Goal: Navigation & Orientation: Find specific page/section

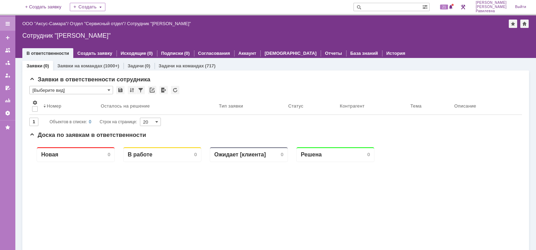
click at [9, 24] on div at bounding box center [8, 24] width 6 height 6
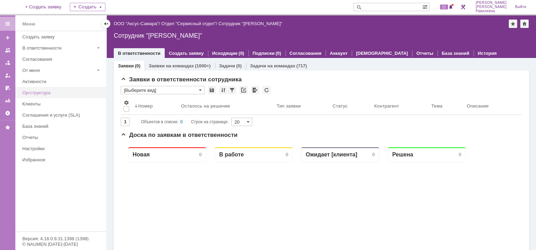
click at [50, 93] on div "Оргструктура" at bounding box center [62, 92] width 80 height 5
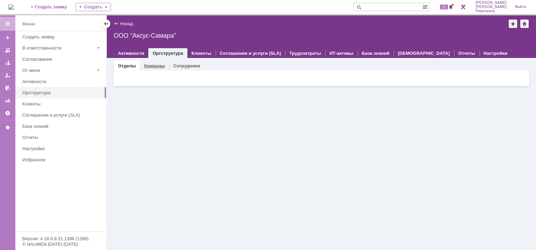
click at [154, 65] on link "Команды" at bounding box center [154, 65] width 21 height 5
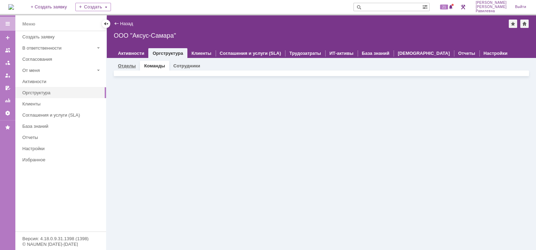
click at [122, 64] on link "Отделы" at bounding box center [127, 65] width 18 height 5
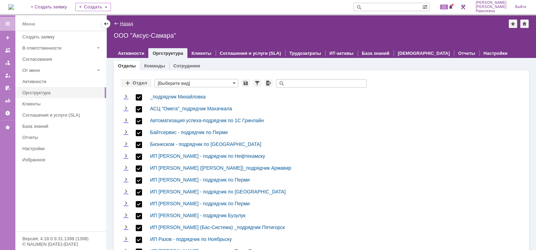
click at [121, 24] on link "Назад" at bounding box center [126, 23] width 13 height 5
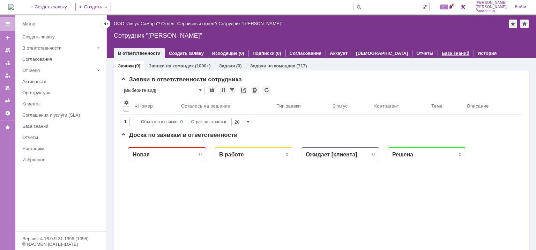
click at [441, 53] on link "База знаний" at bounding box center [455, 53] width 28 height 5
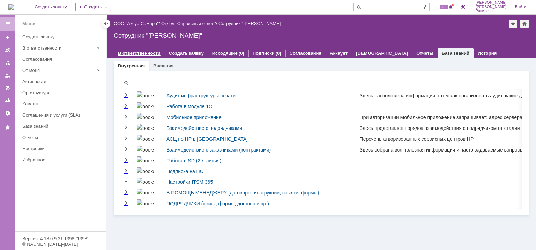
click at [133, 53] on link "В ответственности" at bounding box center [139, 53] width 43 height 5
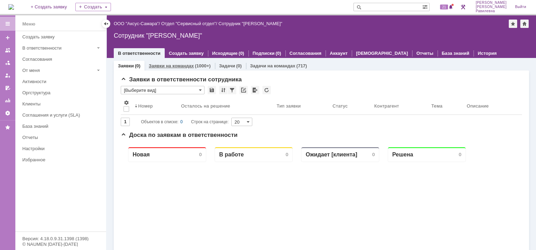
click at [175, 64] on link "Заявки на командах" at bounding box center [171, 65] width 45 height 5
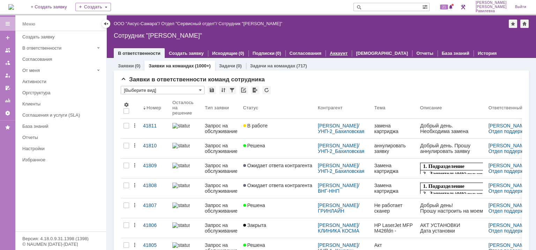
click at [330, 53] on link "Аккаунт" at bounding box center [339, 53] width 18 height 5
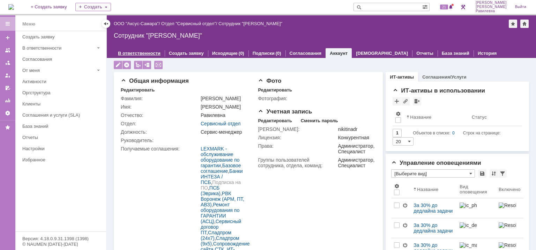
click at [135, 52] on link "В ответственности" at bounding box center [139, 53] width 43 height 5
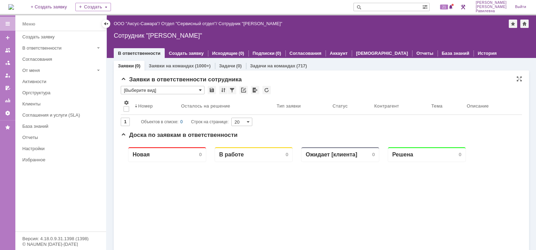
click at [200, 90] on span at bounding box center [200, 90] width 3 height 6
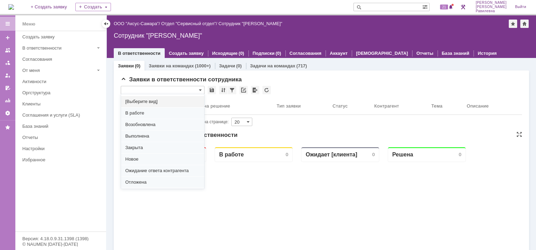
click at [389, 78] on div "Заявки в ответственности сотрудника" at bounding box center [321, 79] width 401 height 7
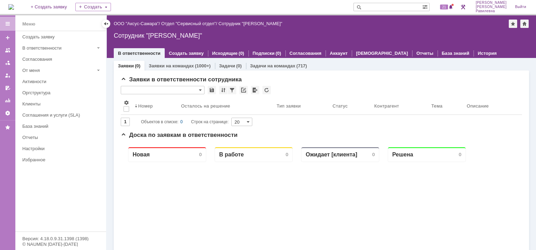
type input "[Выберите вид]"
click at [47, 94] on div "Оргструктура" at bounding box center [62, 92] width 80 height 5
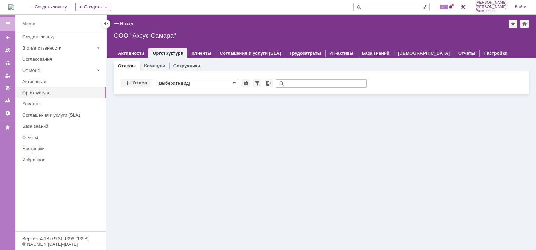
type input "[Выберите вид]"
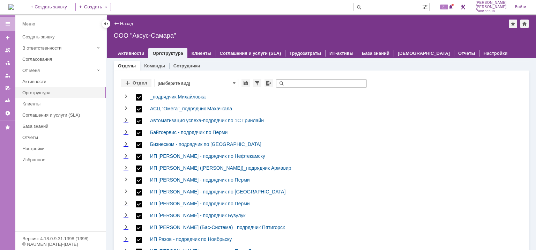
click at [151, 66] on link "Команды" at bounding box center [154, 65] width 21 height 5
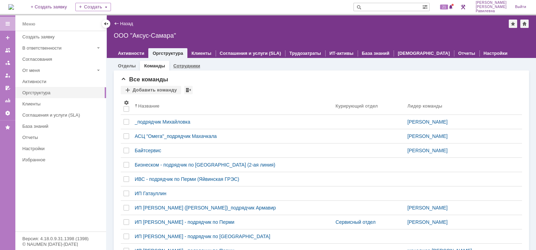
click at [183, 65] on link "Сотрудники" at bounding box center [186, 65] width 27 height 5
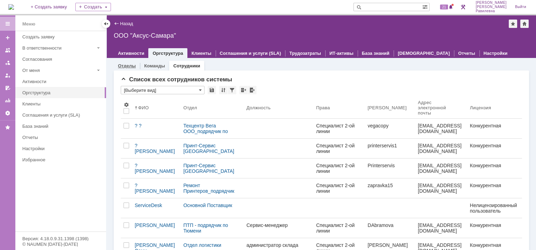
click at [128, 64] on link "Отделы" at bounding box center [127, 65] width 18 height 5
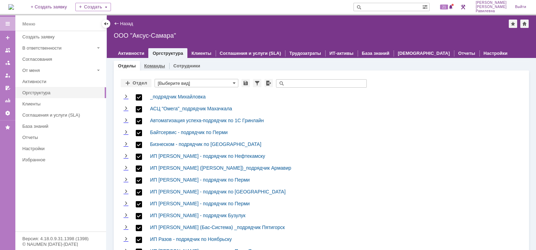
click at [158, 66] on link "Команды" at bounding box center [154, 65] width 21 height 5
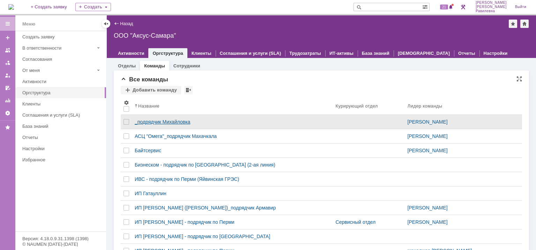
click at [230, 123] on div "_подрядчик Михайловка" at bounding box center [232, 122] width 195 height 6
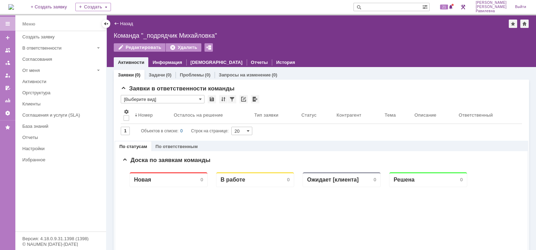
click at [117, 23] on div "Назад" at bounding box center [123, 23] width 19 height 5
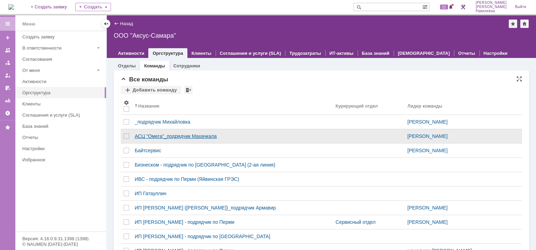
click at [244, 136] on div "АСЦ "Омега"_подрядчик Махачкала" at bounding box center [232, 136] width 195 height 6
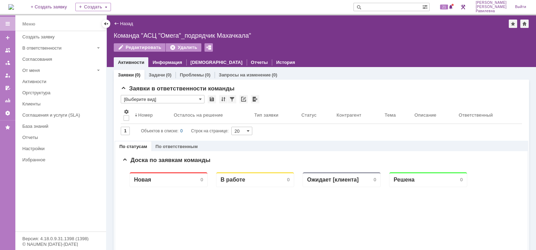
click at [116, 24] on div "Назад" at bounding box center [123, 23] width 19 height 5
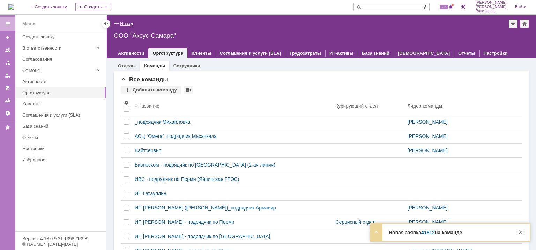
click at [126, 23] on link "Назад" at bounding box center [126, 23] width 13 height 5
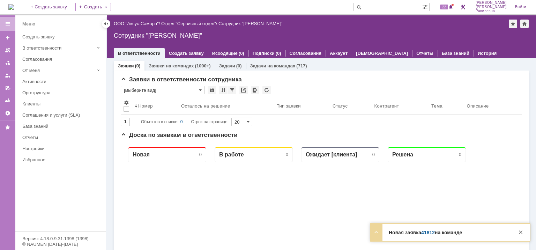
click at [163, 64] on link "Заявки на командах" at bounding box center [171, 65] width 45 height 5
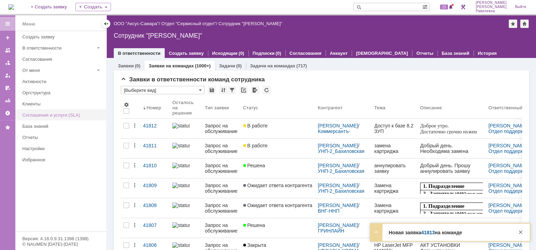
click at [57, 115] on div "Соглашения и услуги (SLA)" at bounding box center [62, 114] width 80 height 5
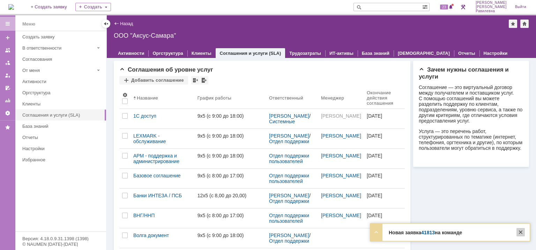
click at [523, 233] on div at bounding box center [520, 232] width 8 height 8
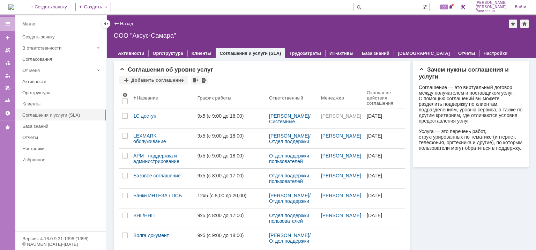
click at [118, 22] on div "Назад" at bounding box center [123, 23] width 19 height 5
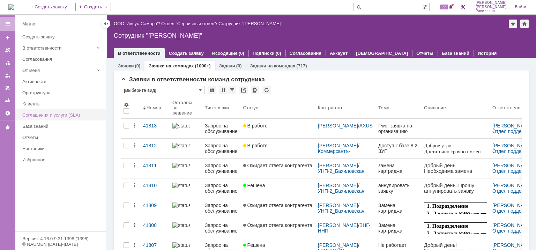
click at [61, 112] on div "Соглашения и услуги (SLA)" at bounding box center [62, 114] width 80 height 5
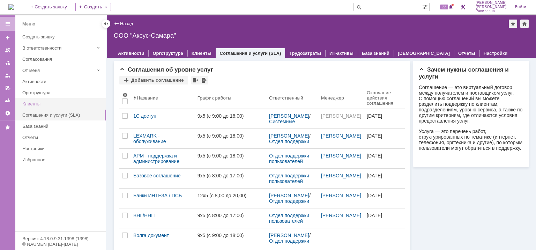
click at [45, 100] on link "Клиенты" at bounding box center [62, 103] width 85 height 11
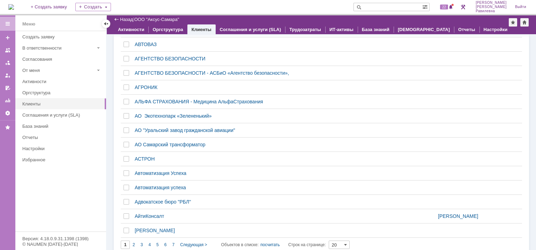
scroll to position [145, 0]
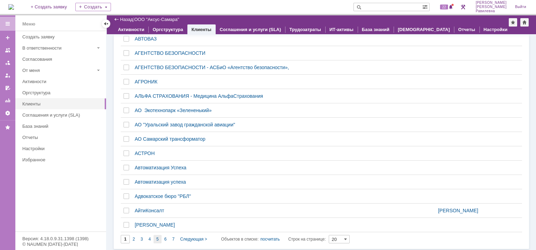
click at [160, 236] on div "5" at bounding box center [157, 239] width 8 height 8
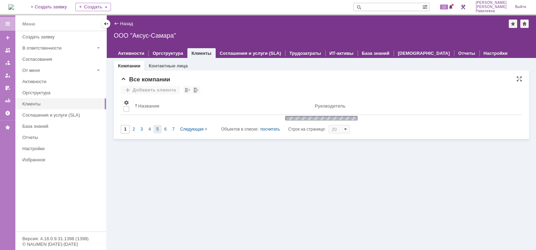
type input "5"
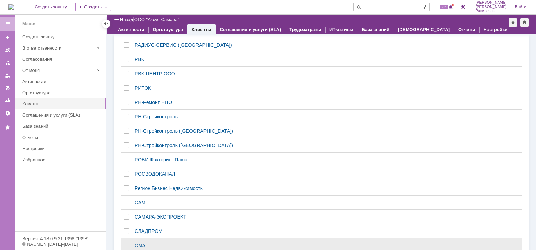
scroll to position [145, 0]
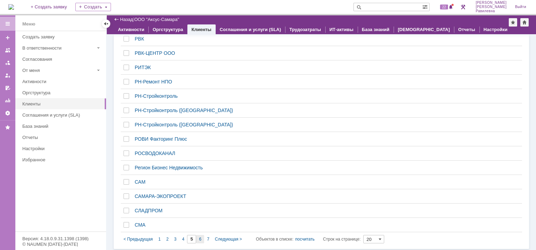
click at [199, 238] on span "6" at bounding box center [200, 238] width 2 height 5
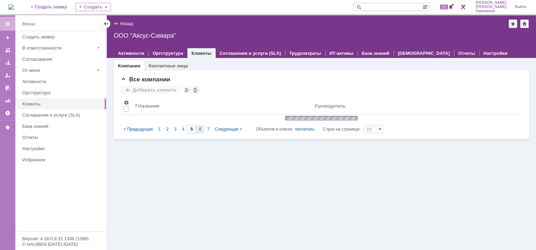
scroll to position [0, 0]
type input "6"
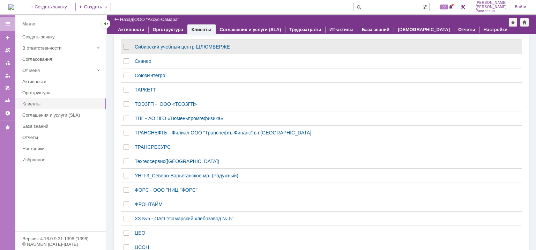
scroll to position [145, 0]
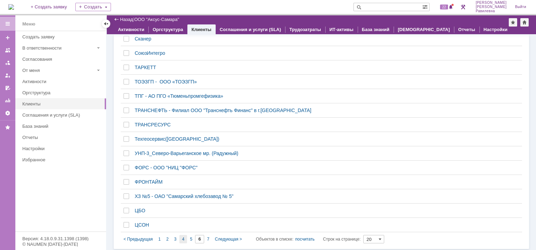
click at [183, 239] on span "4" at bounding box center [183, 238] width 2 height 5
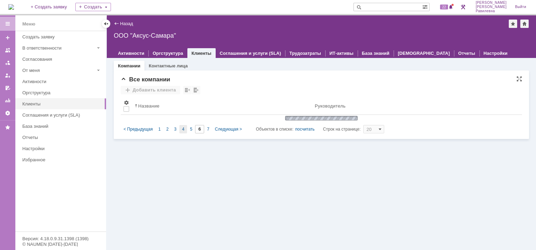
scroll to position [0, 0]
type input "4"
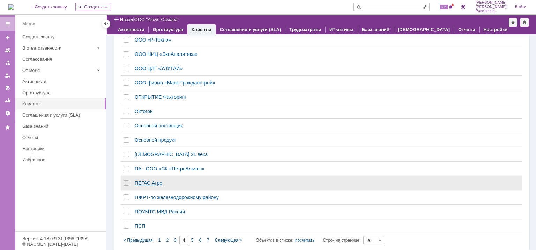
scroll to position [145, 0]
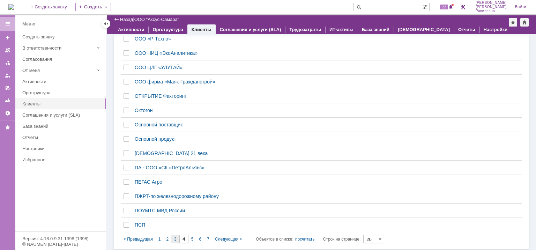
click at [175, 236] on span "3" at bounding box center [175, 238] width 2 height 5
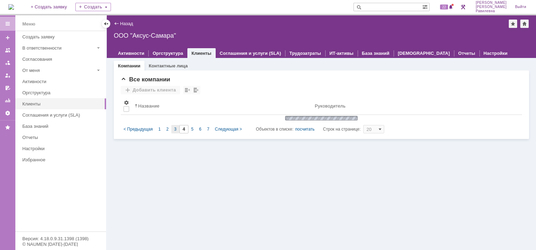
scroll to position [0, 0]
type input "3"
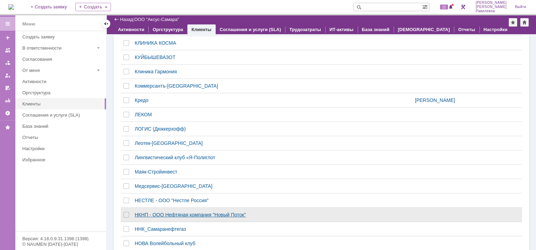
scroll to position [145, 0]
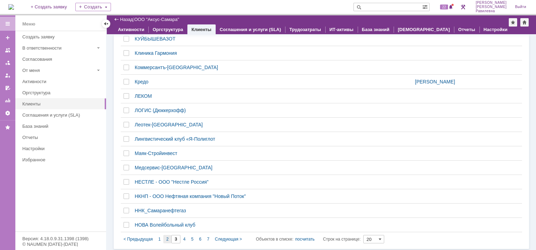
click at [167, 239] on span "2" at bounding box center [167, 238] width 2 height 5
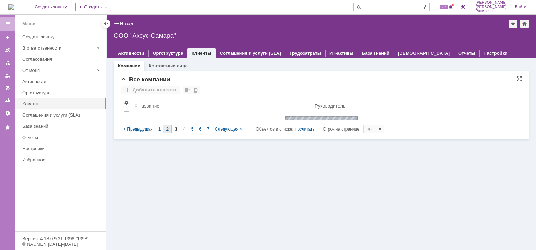
scroll to position [0, 0]
type input "2"
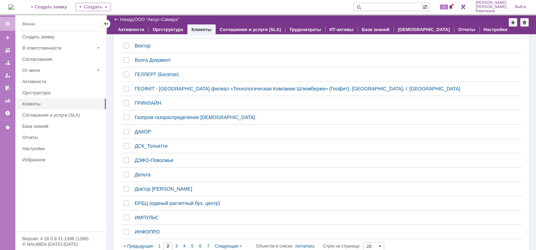
scroll to position [145, 0]
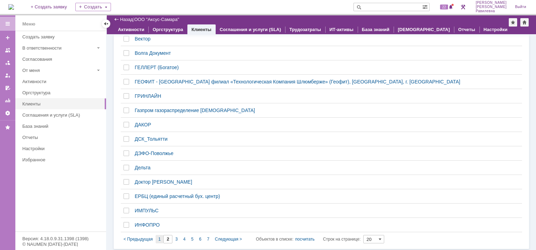
click at [161, 239] on div "1" at bounding box center [160, 239] width 8 height 8
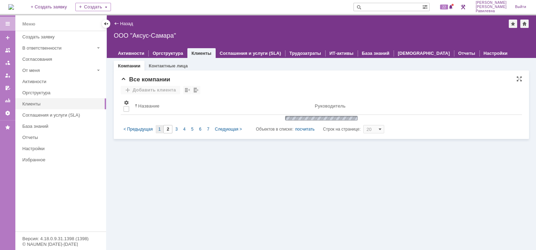
scroll to position [0, 0]
type input "1"
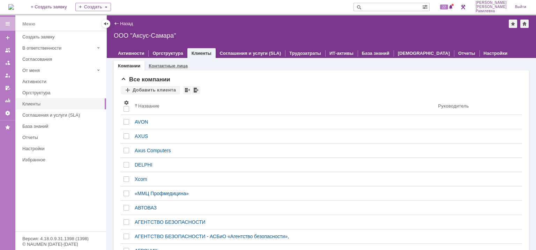
click at [168, 67] on link "Контактные лица" at bounding box center [168, 65] width 39 height 5
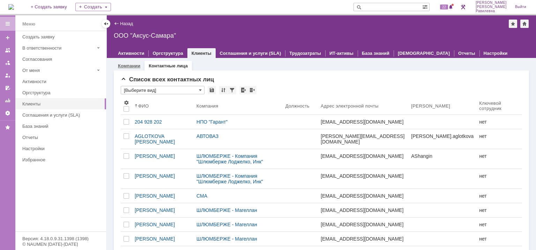
click at [130, 65] on link "Компании" at bounding box center [129, 65] width 22 height 5
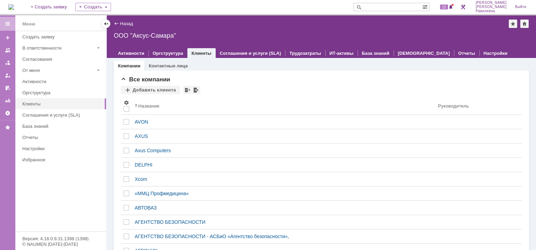
click at [116, 23] on div "Назад" at bounding box center [123, 23] width 19 height 5
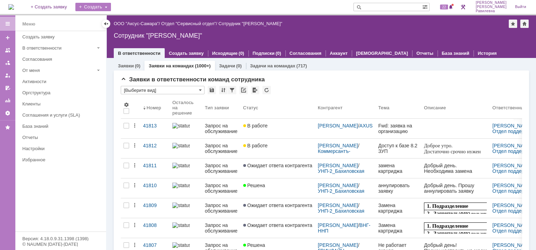
click at [111, 7] on div "Создать" at bounding box center [93, 7] width 36 height 8
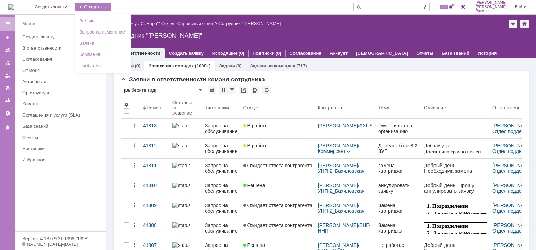
click at [232, 66] on link "Задачи" at bounding box center [227, 65] width 16 height 5
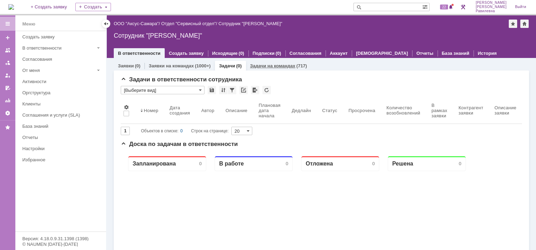
click at [274, 67] on link "Задачи на командах" at bounding box center [272, 65] width 45 height 5
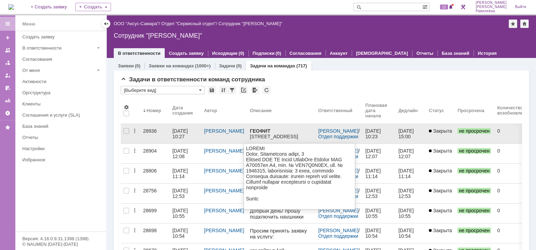
click at [264, 134] on div "[STREET_ADDRESS]" at bounding box center [280, 137] width 63 height 6
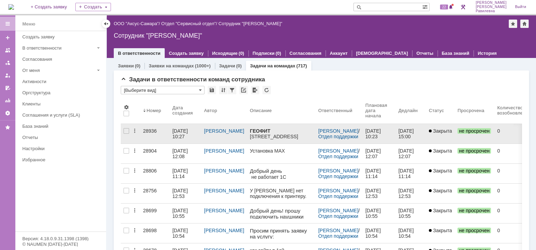
click at [184, 130] on div "[DATE] 10:27" at bounding box center [180, 133] width 17 height 11
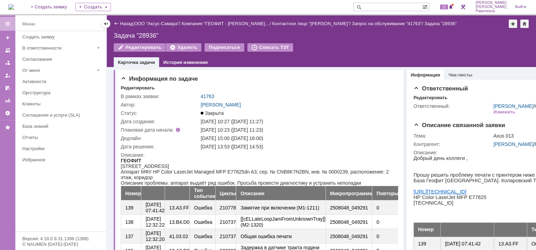
click at [117, 22] on div "Назад" at bounding box center [123, 23] width 19 height 5
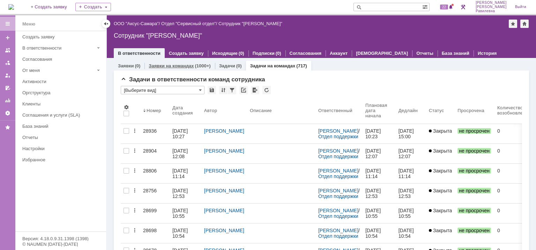
click at [179, 65] on link "Заявки на командах" at bounding box center [171, 65] width 45 height 5
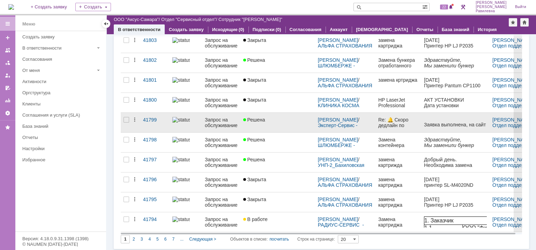
click at [286, 118] on div "Решена" at bounding box center [277, 120] width 69 height 6
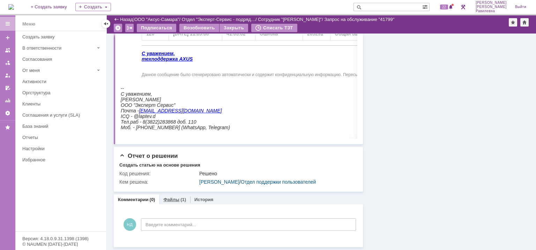
click at [173, 197] on link "Файлы" at bounding box center [171, 199] width 16 height 5
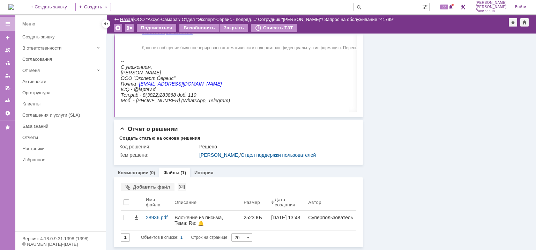
click at [121, 20] on link "Назад" at bounding box center [126, 19] width 13 height 5
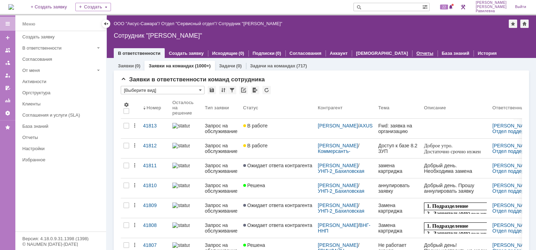
click at [416, 51] on link "Отчеты" at bounding box center [424, 53] width 17 height 5
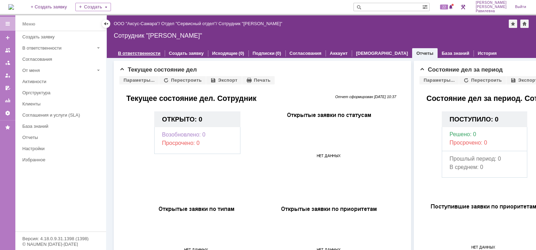
click at [138, 51] on link "В ответственности" at bounding box center [139, 53] width 43 height 5
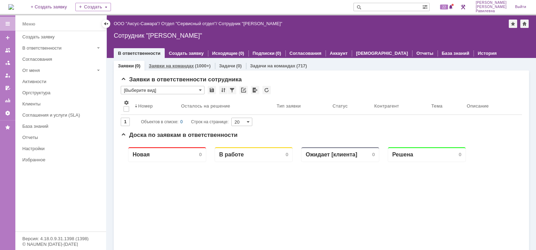
click at [187, 67] on link "Заявки на командах" at bounding box center [171, 65] width 45 height 5
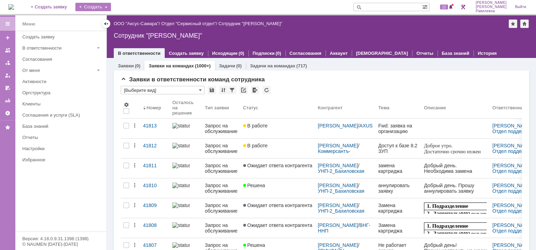
click at [111, 7] on div "Создать" at bounding box center [93, 7] width 36 height 8
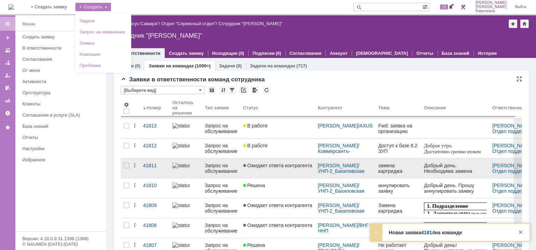
click at [228, 172] on div "Запрос на обслуживание" at bounding box center [221, 168] width 33 height 11
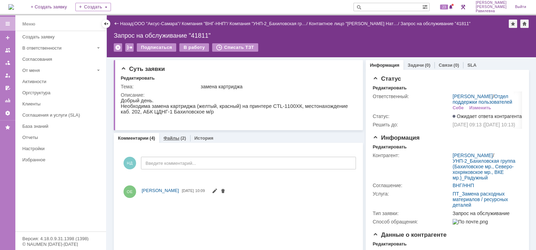
click at [172, 138] on link "Файлы" at bounding box center [171, 137] width 16 height 5
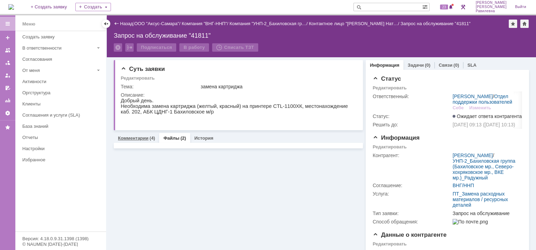
click at [141, 138] on link "Комментарии" at bounding box center [133, 137] width 31 height 5
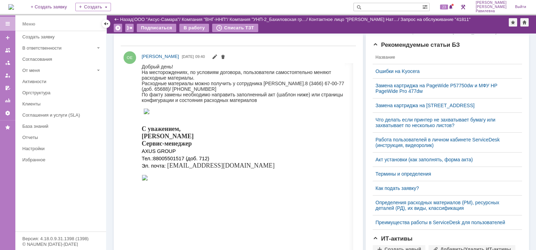
scroll to position [85, 0]
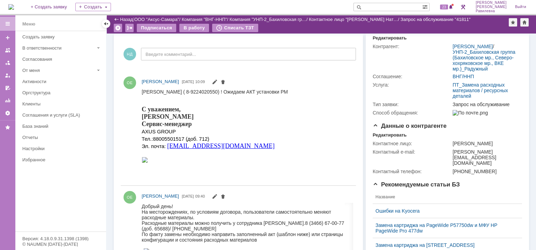
click at [119, 19] on div "Назад" at bounding box center [123, 19] width 19 height 5
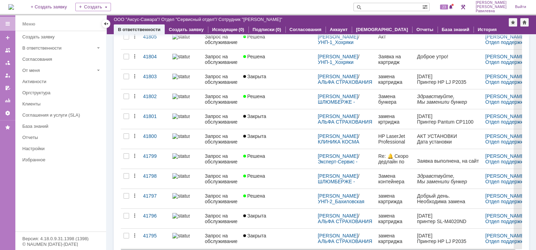
scroll to position [261, 0]
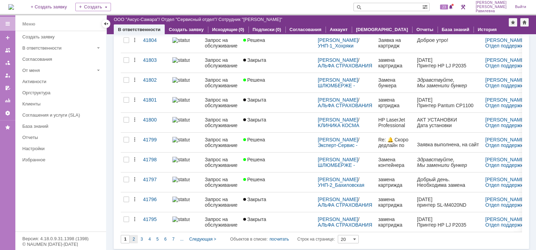
click at [132, 239] on div "2" at bounding box center [134, 239] width 8 height 8
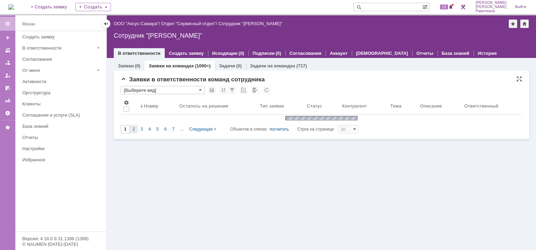
scroll to position [0, 0]
type input "2"
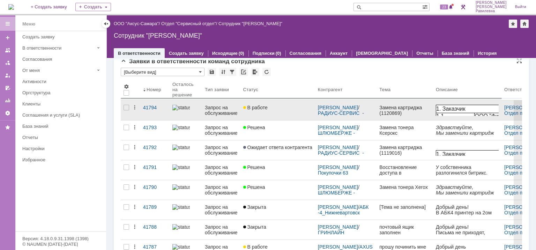
click at [263, 107] on span "В работе" at bounding box center [255, 108] width 24 height 6
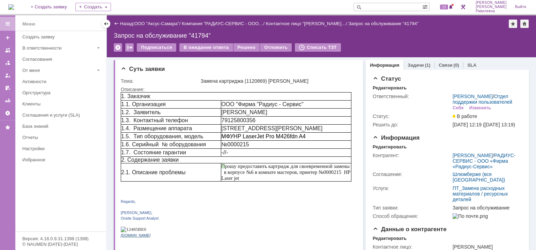
click at [117, 22] on div "Назад" at bounding box center [123, 23] width 19 height 5
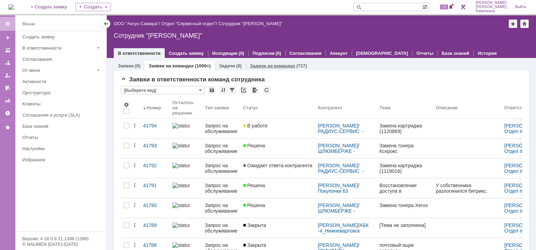
click at [278, 63] on link "Задачи на командах" at bounding box center [272, 65] width 45 height 5
